Goal: Communication & Community: Answer question/provide support

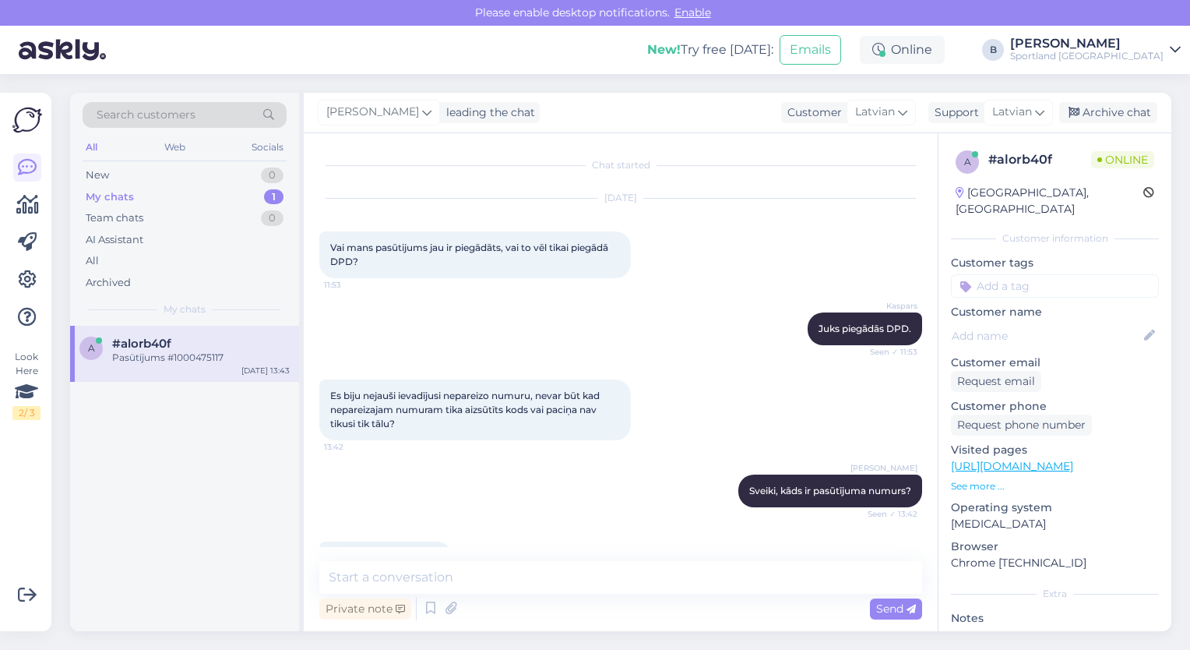
scroll to position [44, 0]
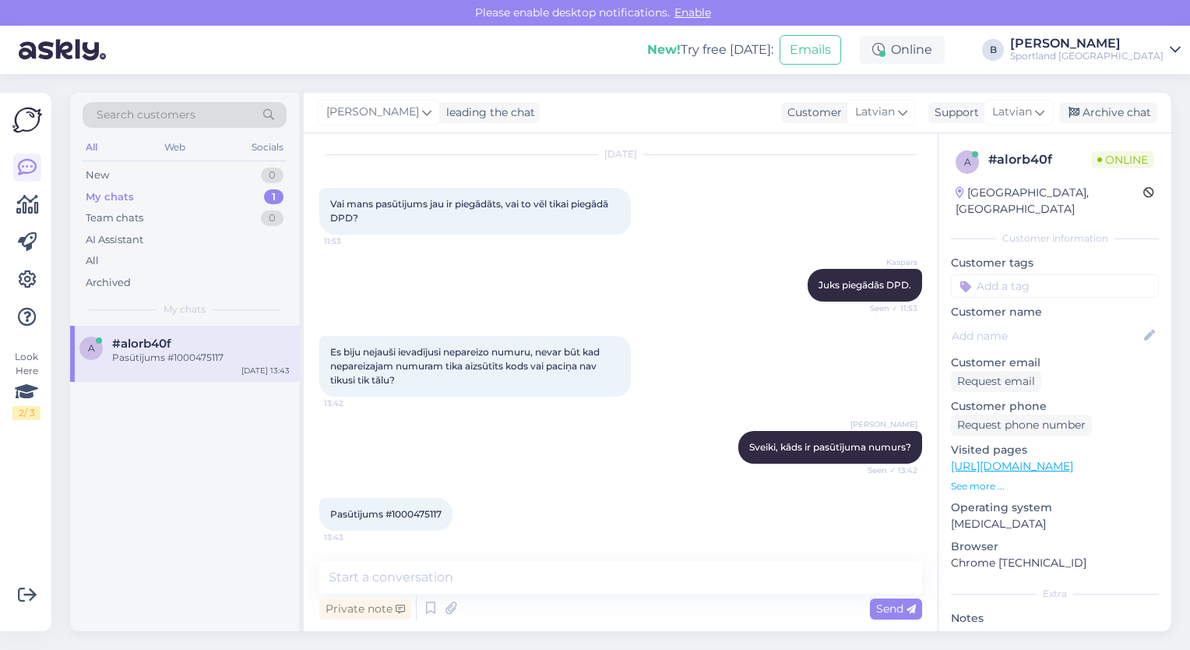
click at [417, 512] on span "Pasūtījums #1000475117" at bounding box center [385, 514] width 111 height 12
copy div "1000475117 13:43"
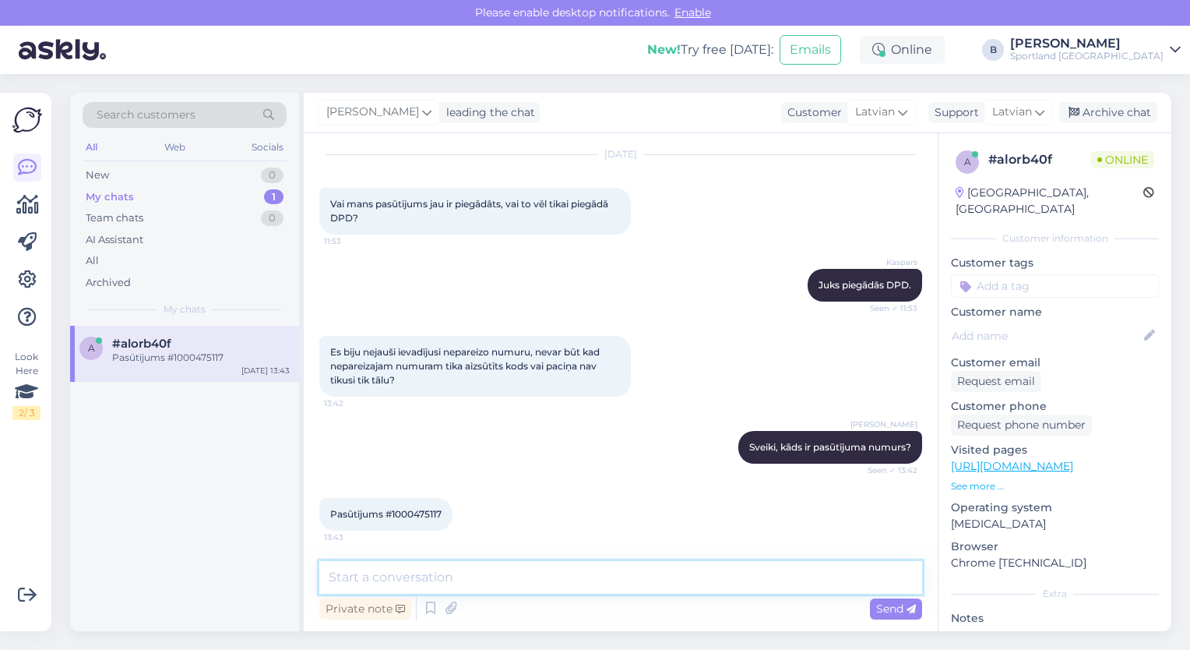
click at [485, 586] on textarea at bounding box center [620, 577] width 603 height 33
click at [562, 575] on textarea "Paci" at bounding box center [620, 577] width 603 height 33
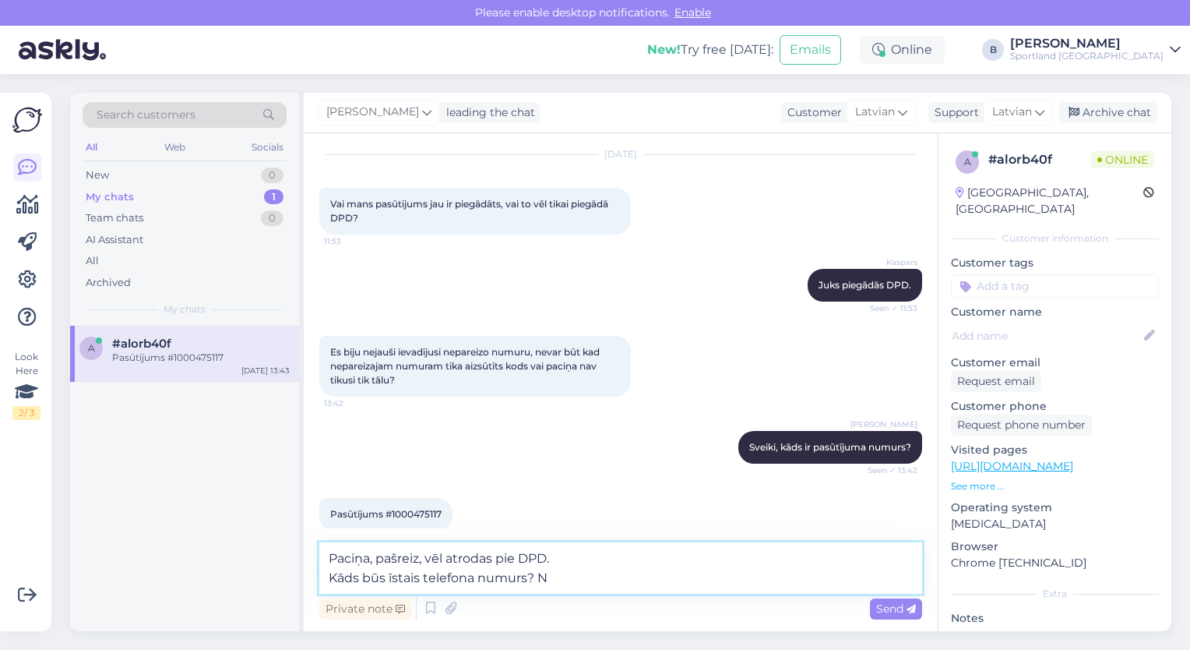
type textarea "Paciņa, pašreiz, vēl atrodas pie DPD. Kāds būs īstais telefona numurs?"
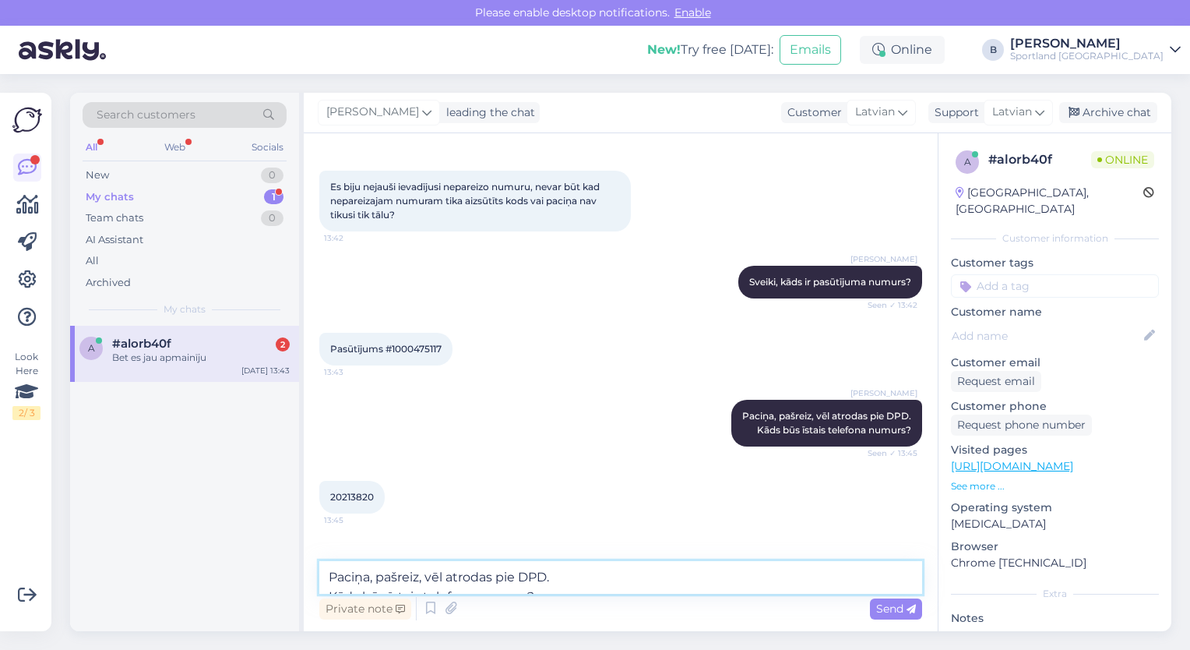
scroll to position [259, 0]
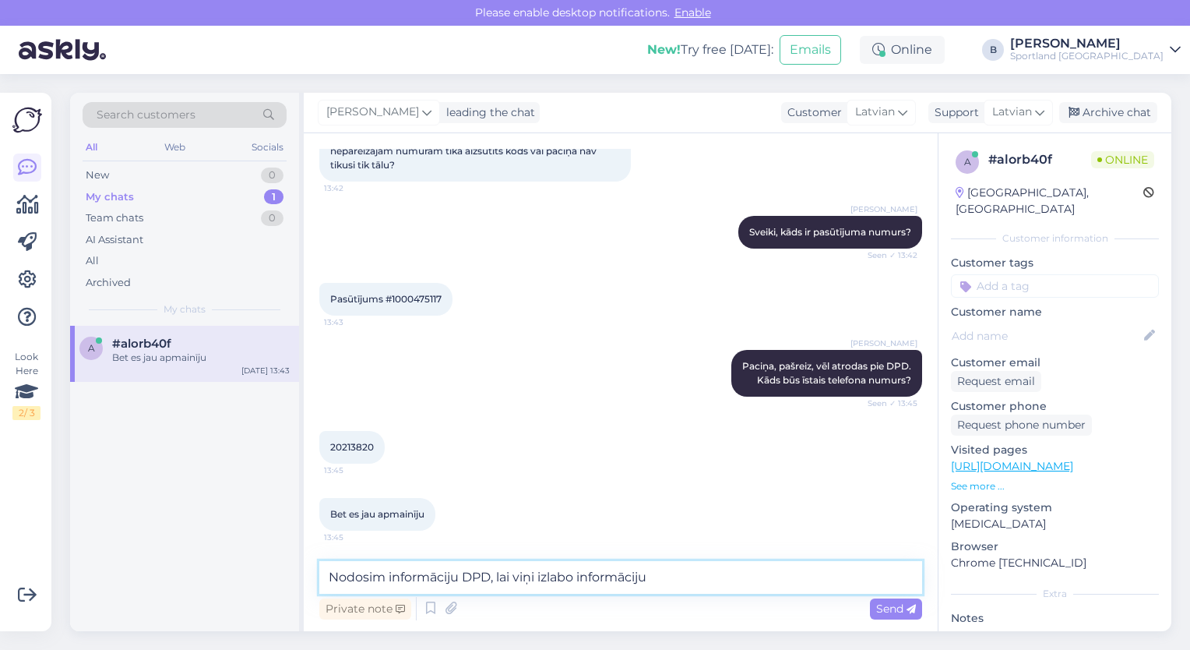
type textarea "Nodosim informāciju DPD, lai viņi izlabo informāciju."
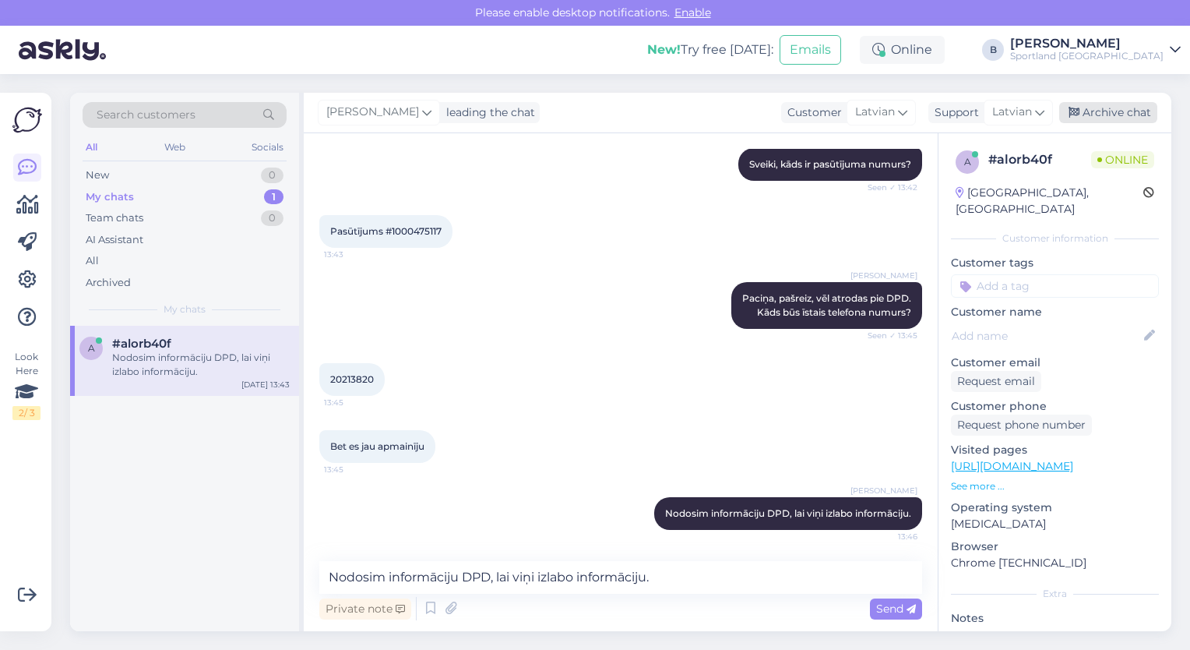
click at [1087, 104] on div "Archive chat" at bounding box center [1108, 112] width 98 height 21
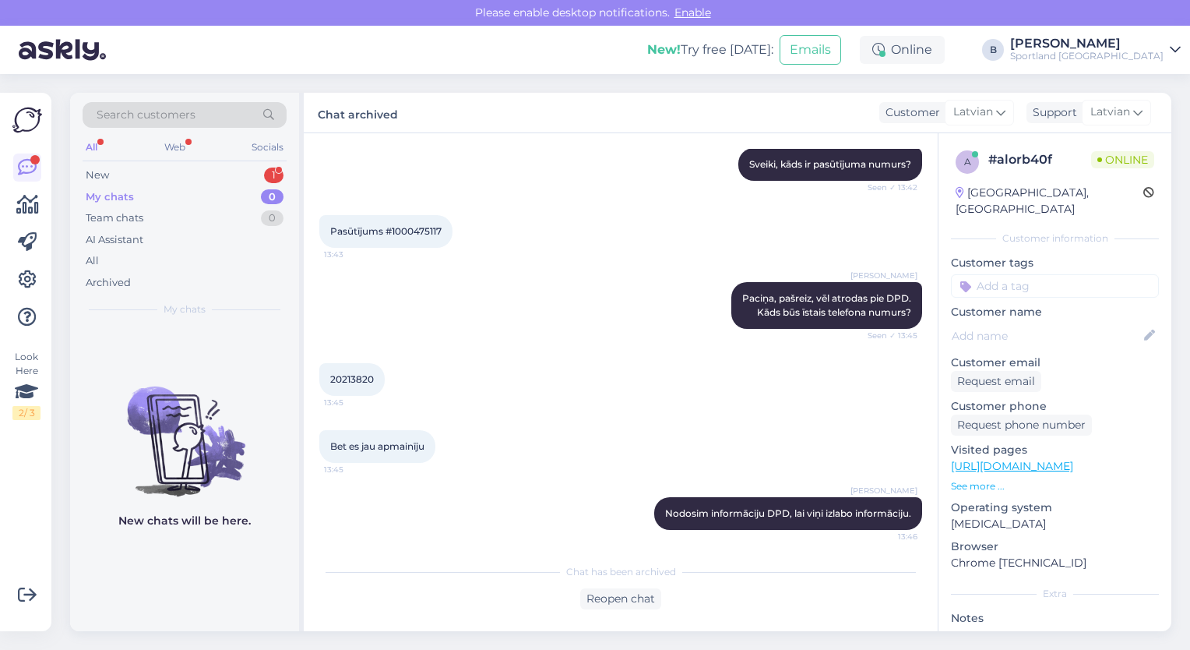
scroll to position [398, 0]
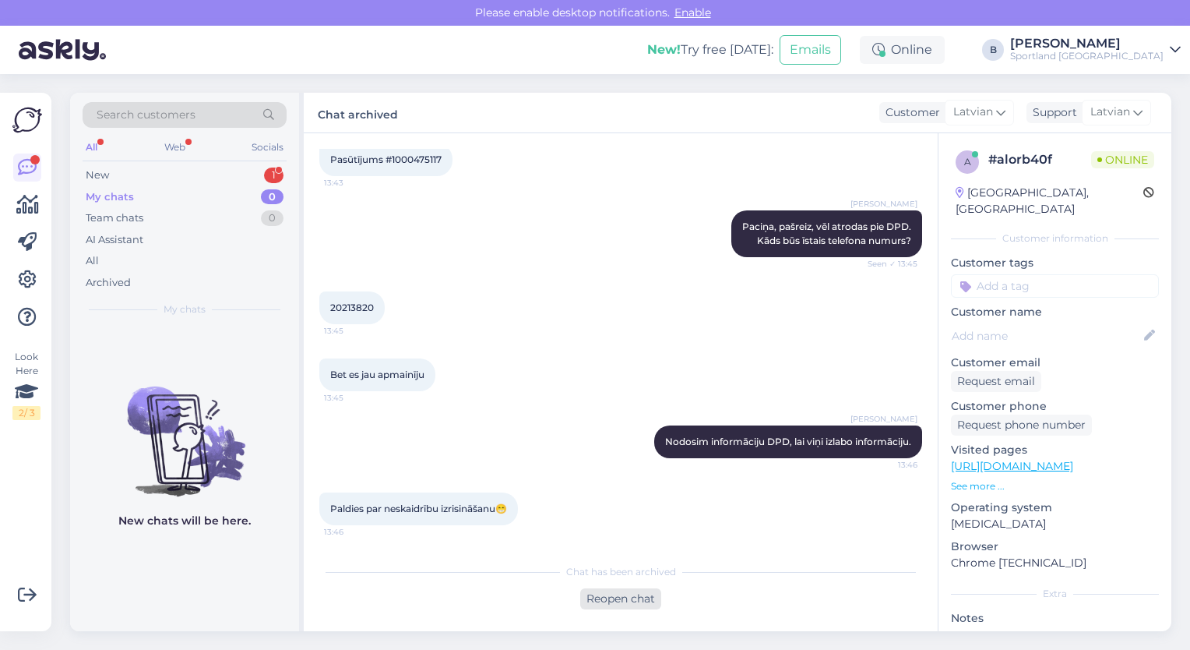
click at [632, 598] on div "Reopen chat" at bounding box center [620, 598] width 81 height 21
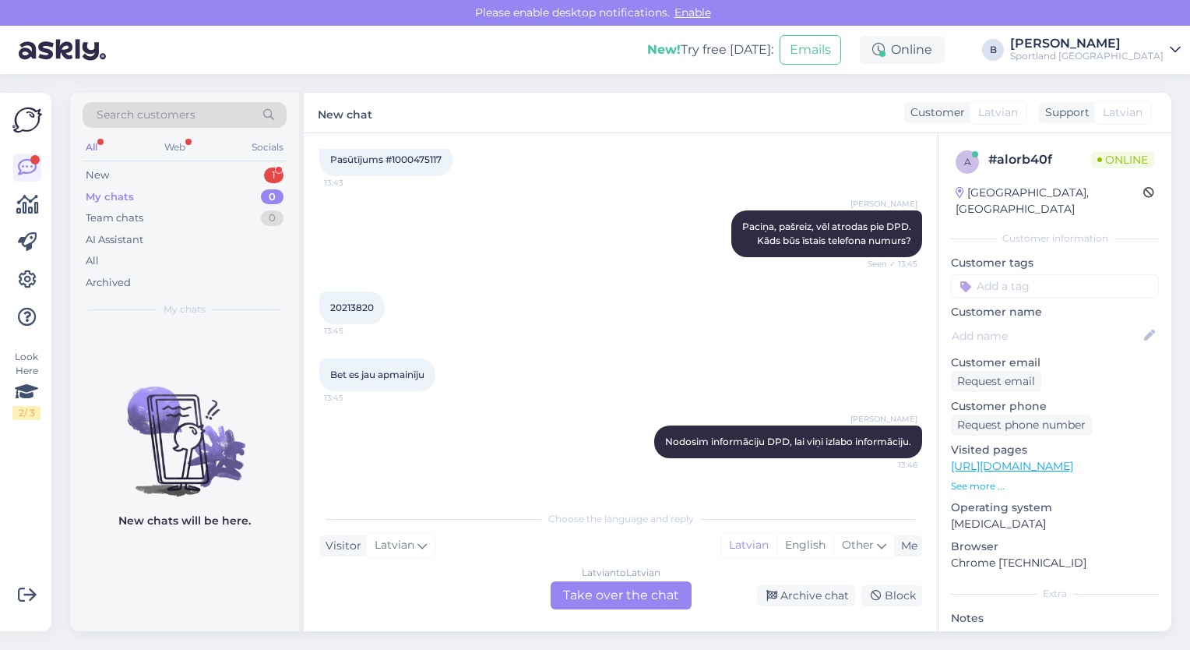
click at [620, 590] on div "Latvian to Latvian Take over the chat" at bounding box center [621, 595] width 141 height 28
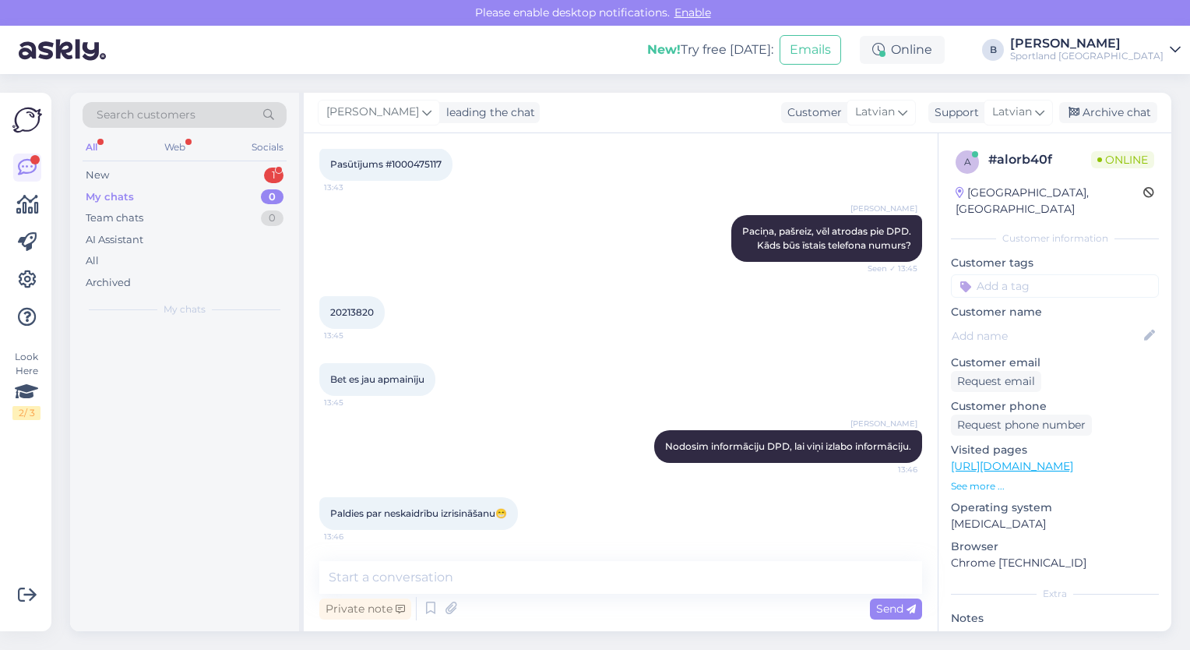
scroll to position [393, 0]
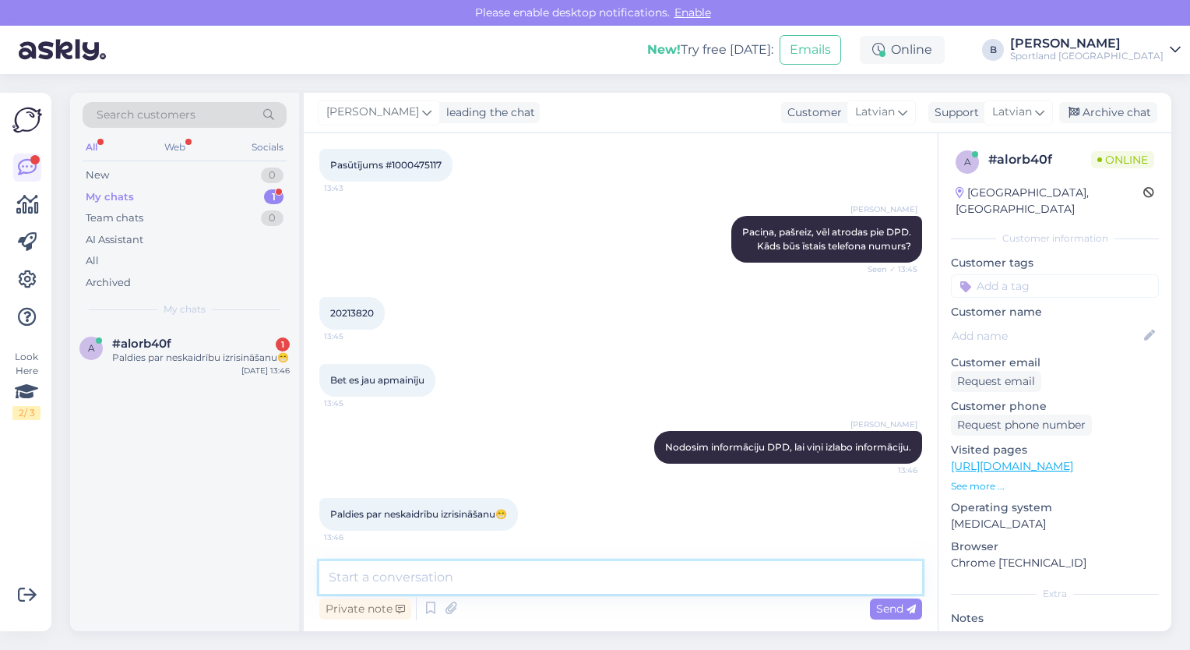
click at [620, 590] on textarea at bounding box center [620, 577] width 603 height 33
type textarea "Jauku Jums dienu! :)"
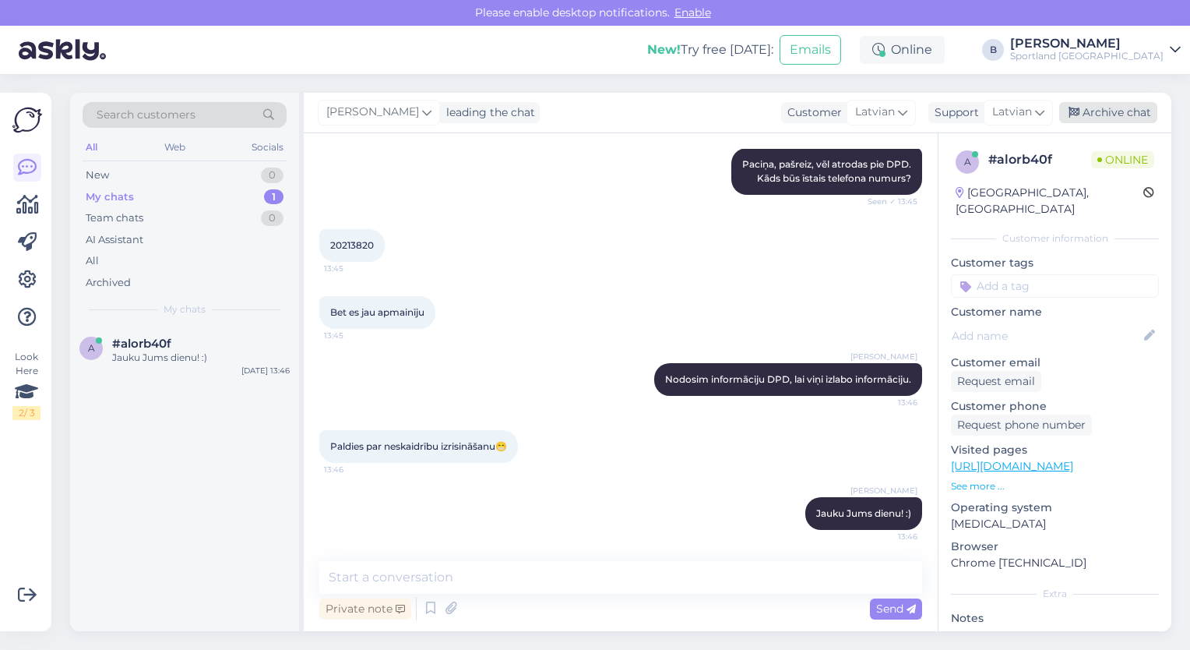
click at [1106, 108] on div "Archive chat" at bounding box center [1108, 112] width 98 height 21
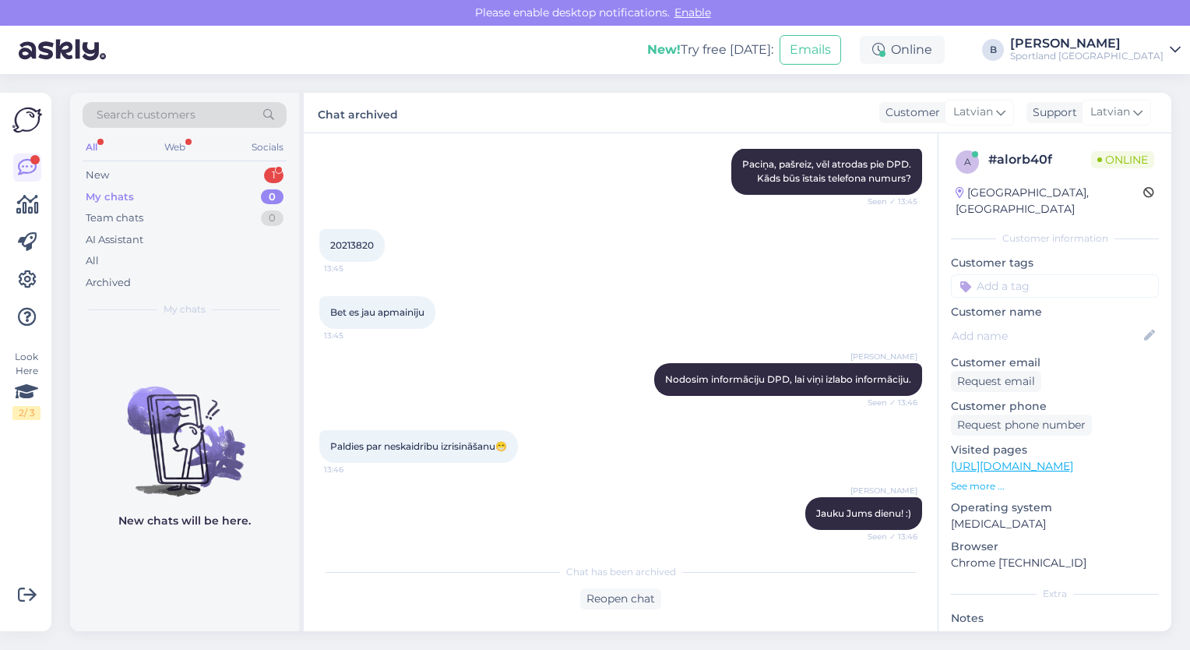
scroll to position [532, 0]
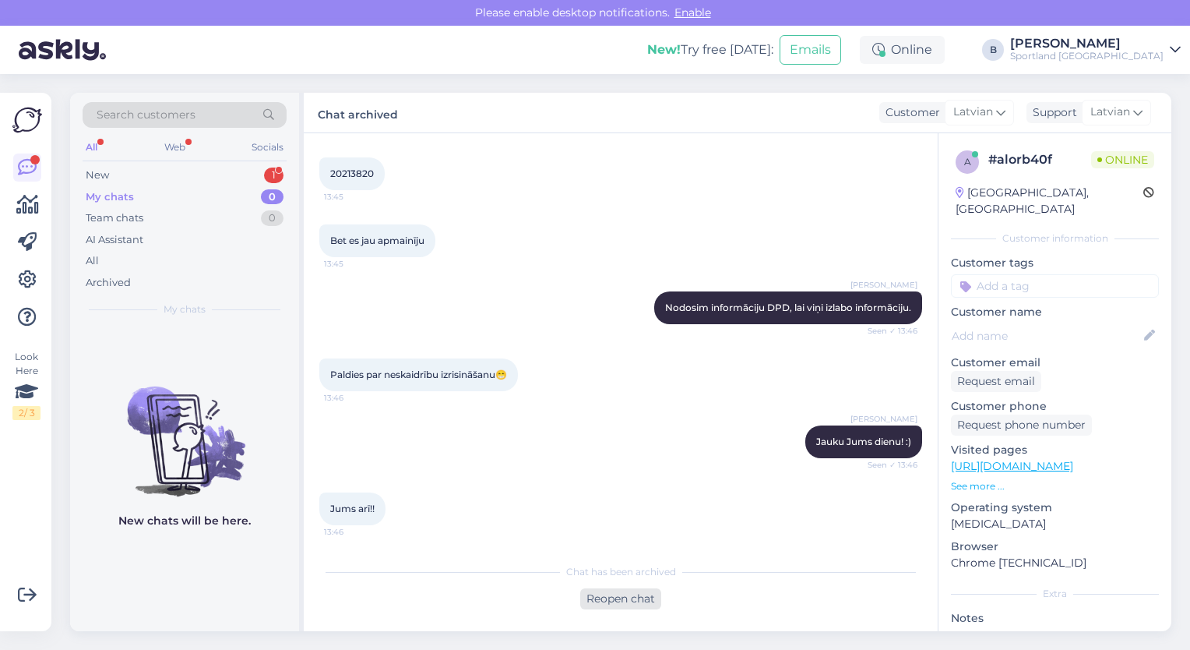
click at [624, 594] on div "Reopen chat" at bounding box center [620, 598] width 81 height 21
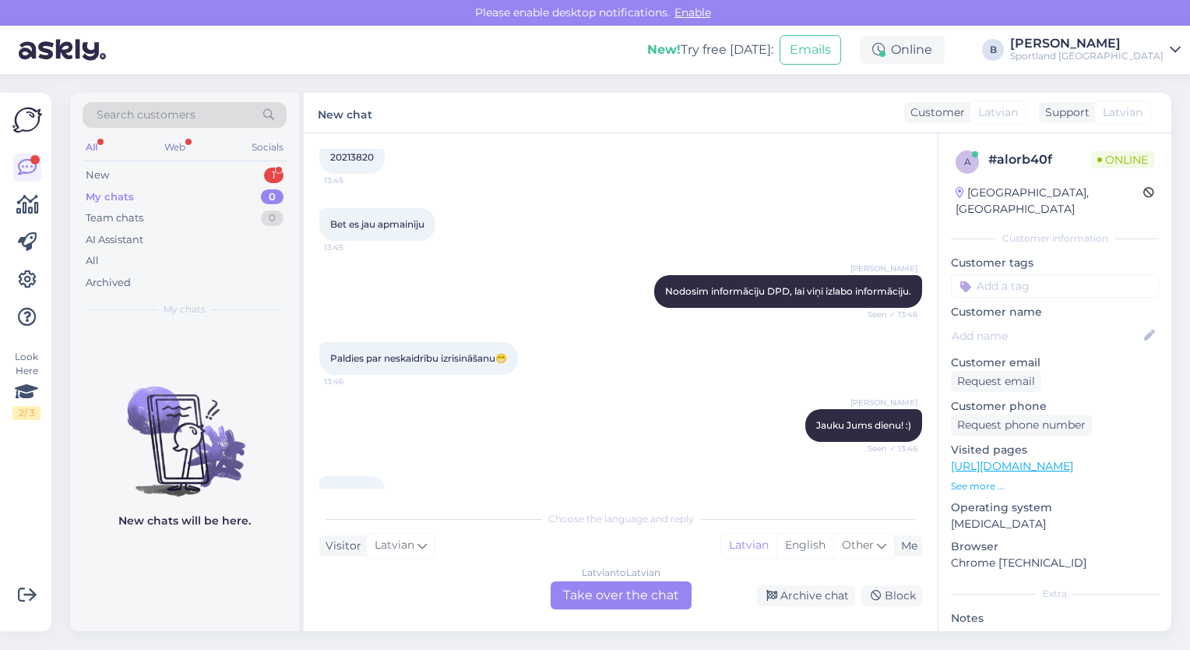
click at [672, 597] on div "Latvian to Latvian Take over the chat" at bounding box center [621, 595] width 141 height 28
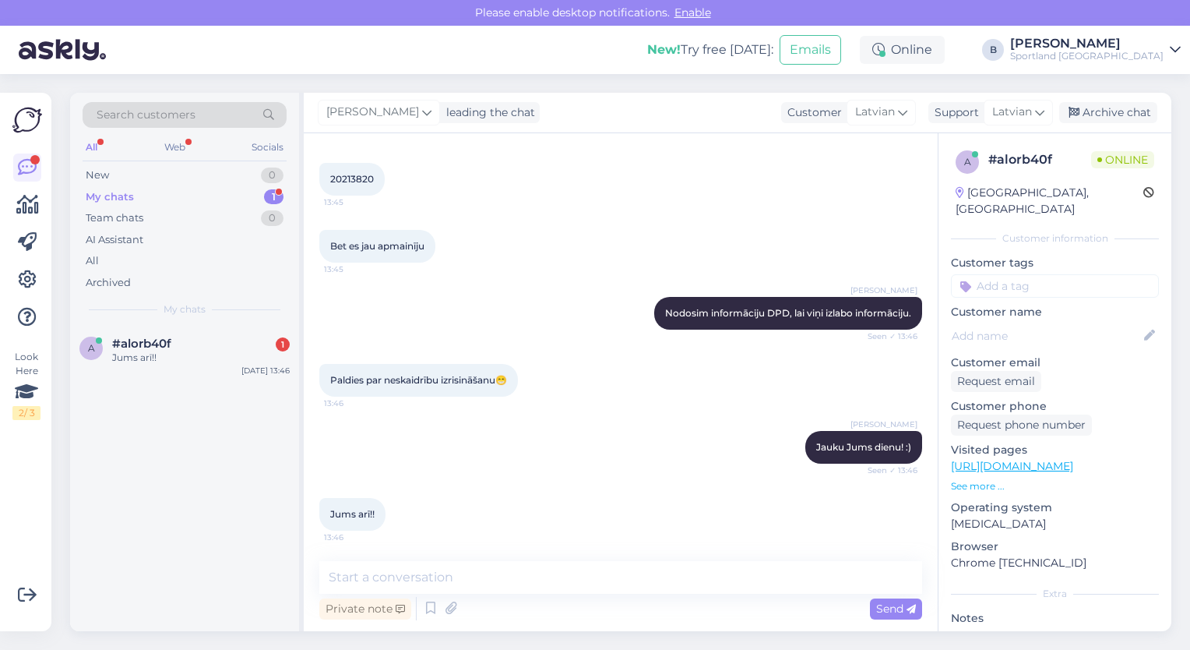
click at [1107, 100] on div "[PERSON_NAME] leading the chat Customer Latvian Support Latvian Arabic Belarusi…" at bounding box center [738, 113] width 868 height 40
click at [1114, 114] on div "Archive chat" at bounding box center [1108, 112] width 98 height 21
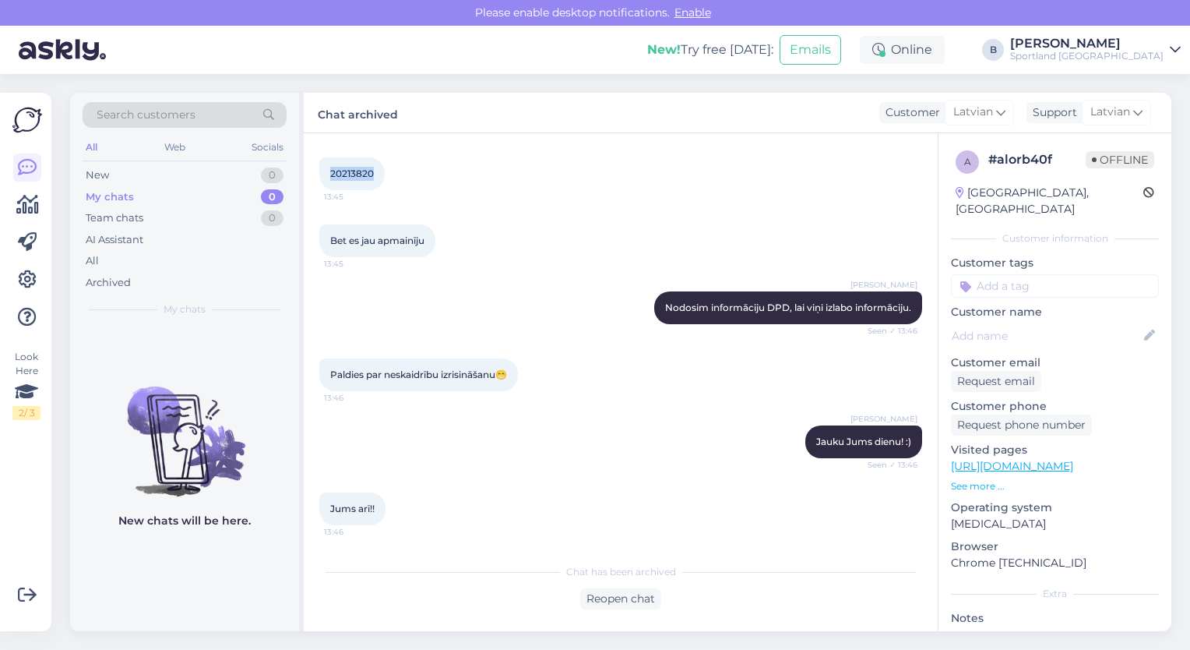
drag, startPoint x: 377, startPoint y: 173, endPoint x: 330, endPoint y: 166, distance: 47.3
click at [330, 166] on div "20213820 13:45" at bounding box center [351, 173] width 65 height 33
copy span "20213820"
